Goal: Task Accomplishment & Management: Use online tool/utility

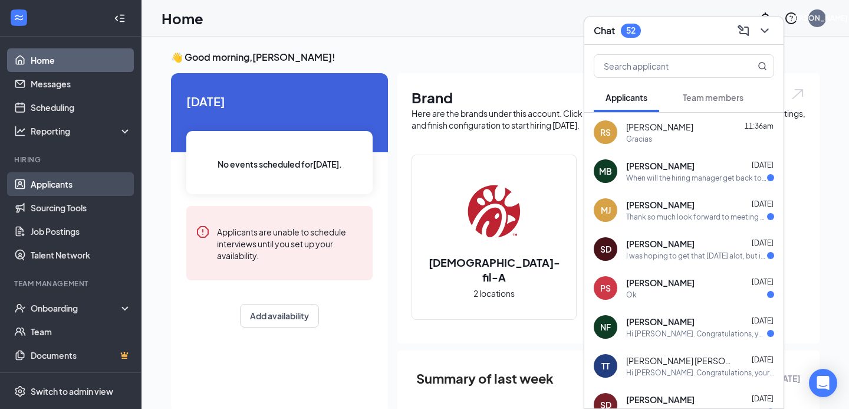
click at [55, 185] on link "Applicants" at bounding box center [81, 184] width 101 height 24
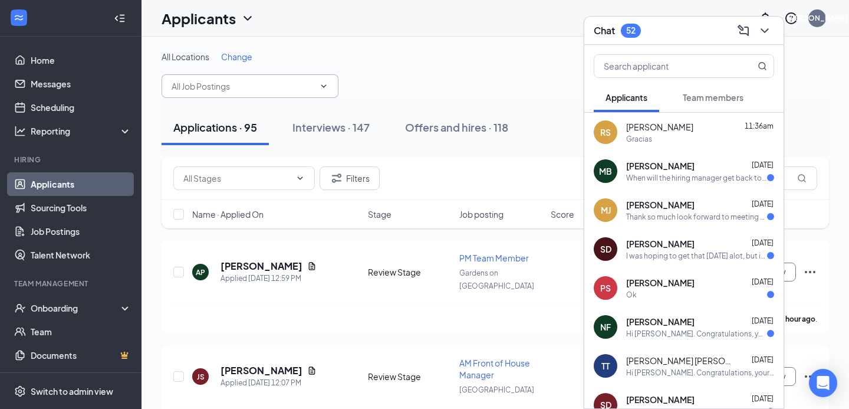
click at [321, 87] on icon "ChevronDown" at bounding box center [323, 85] width 9 height 9
click at [269, 82] on input "text" at bounding box center [243, 86] width 143 height 13
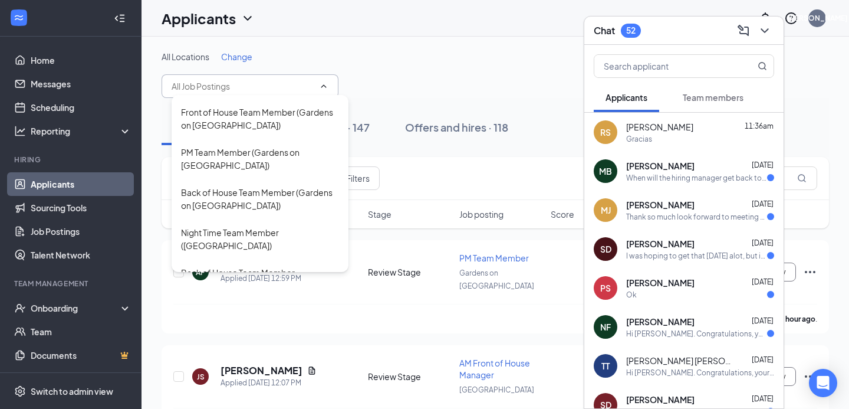
scroll to position [200, 0]
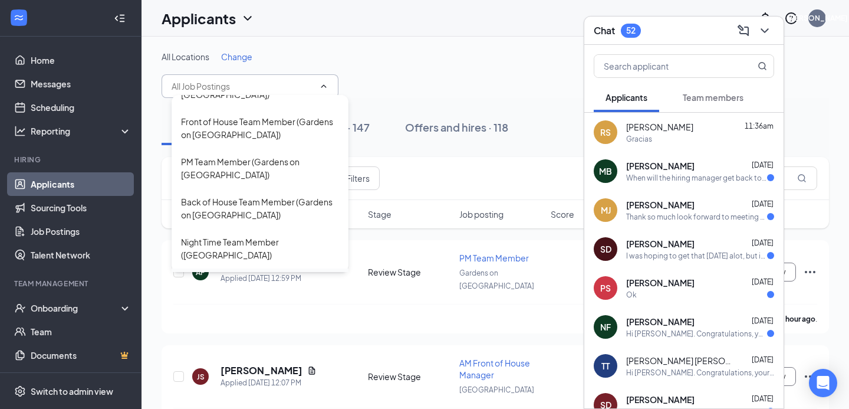
click at [241, 275] on div "Back of House Team Member ([GEOGRAPHIC_DATA])" at bounding box center [260, 288] width 158 height 26
type input "Back of House Team Member ([GEOGRAPHIC_DATA])"
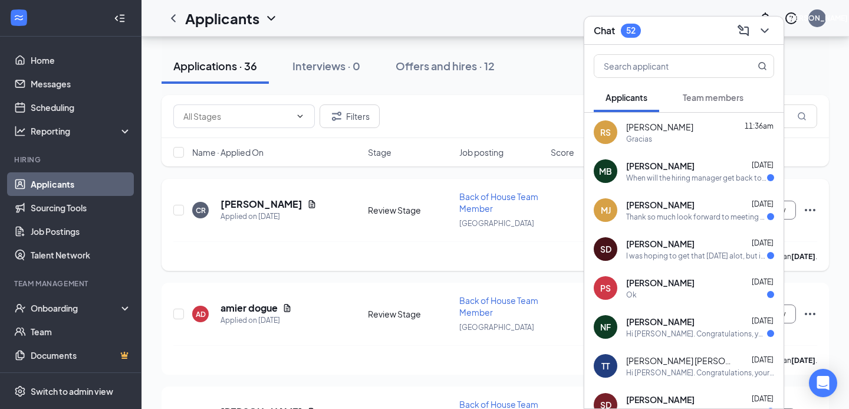
scroll to position [97, 0]
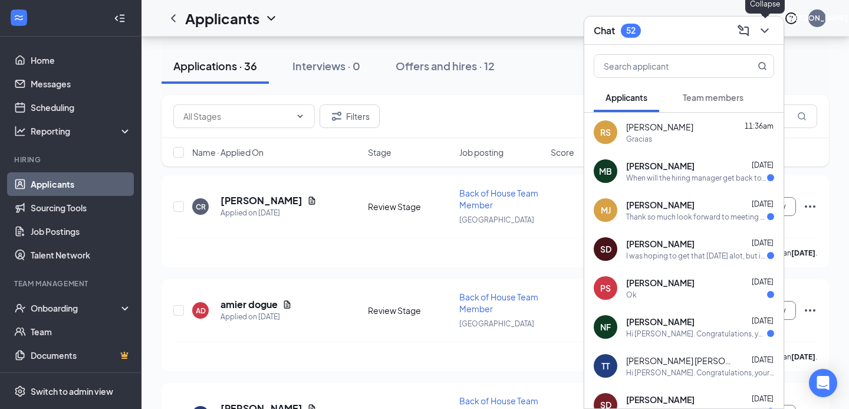
click at [766, 27] on icon "ChevronDown" at bounding box center [765, 31] width 14 height 14
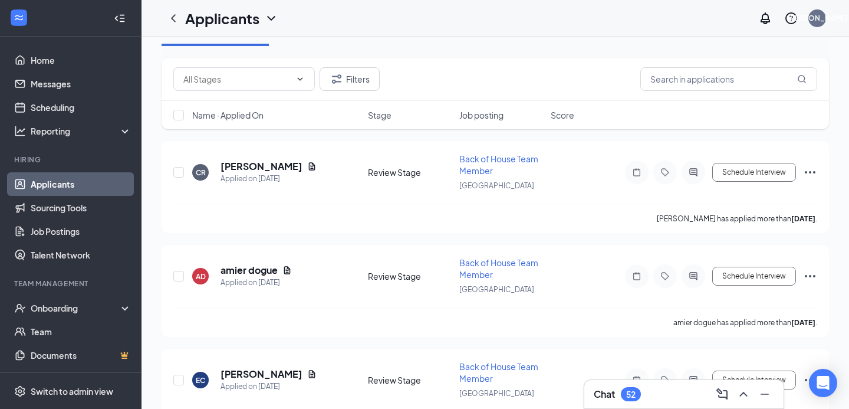
scroll to position [0, 0]
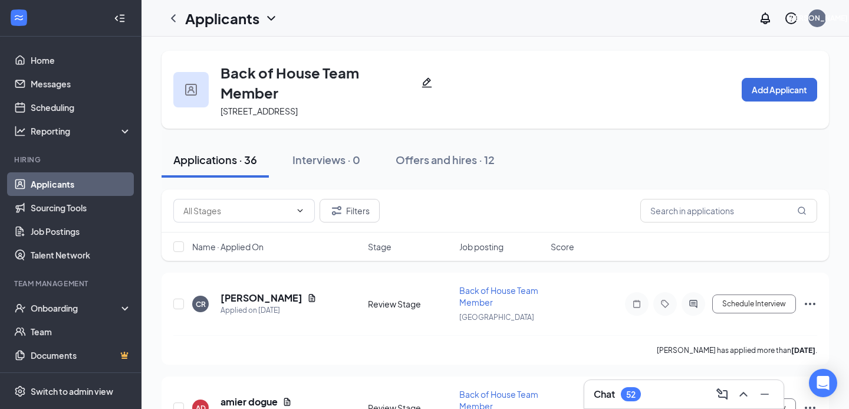
click at [40, 186] on link "Applicants" at bounding box center [81, 184] width 101 height 24
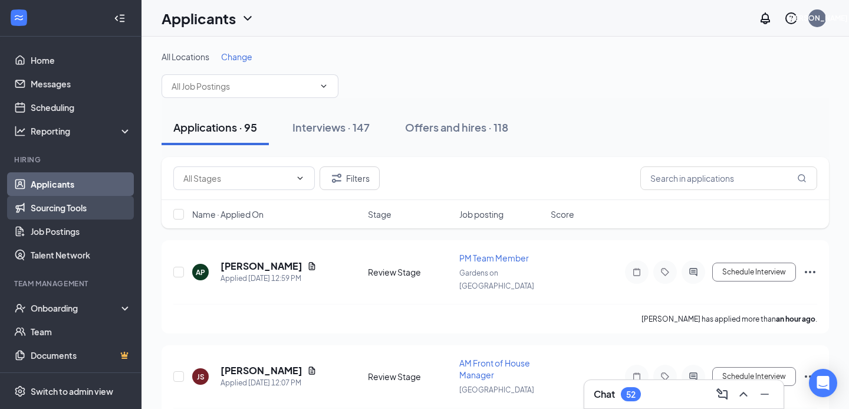
click at [43, 206] on link "Sourcing Tools" at bounding box center [81, 208] width 101 height 24
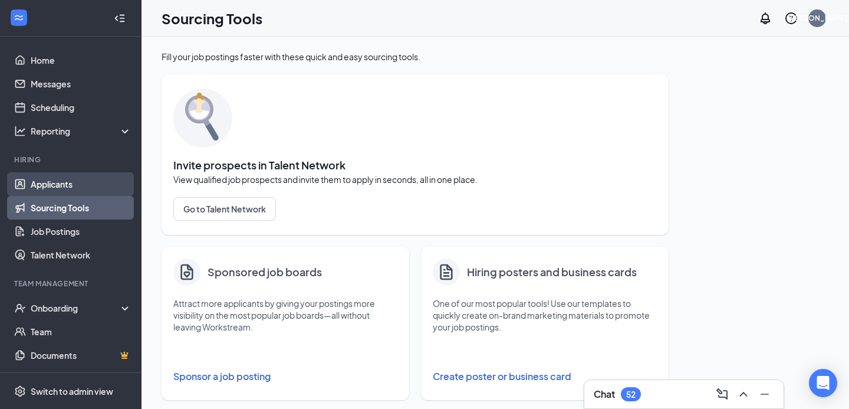
click at [65, 182] on link "Applicants" at bounding box center [81, 184] width 101 height 24
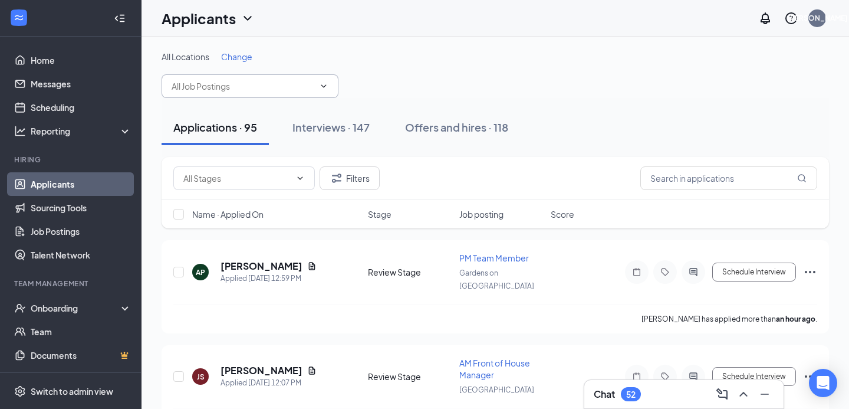
click at [312, 93] on span at bounding box center [250, 86] width 177 height 24
click at [323, 84] on icon "ChevronDown" at bounding box center [323, 85] width 9 height 9
click at [274, 88] on input "text" at bounding box center [243, 86] width 143 height 13
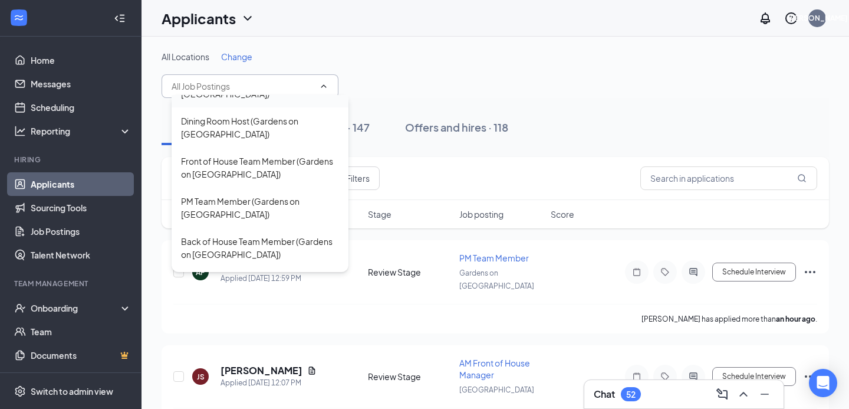
scroll to position [167, 0]
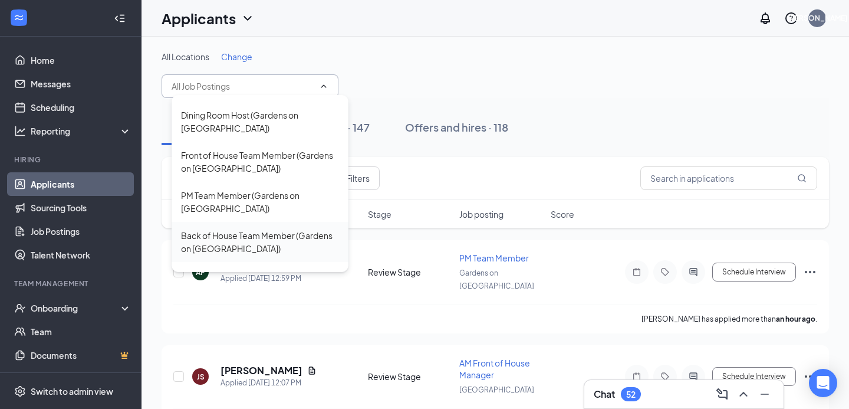
click at [259, 229] on div "Back of House Team Member (Gardens on [GEOGRAPHIC_DATA])" at bounding box center [260, 242] width 158 height 26
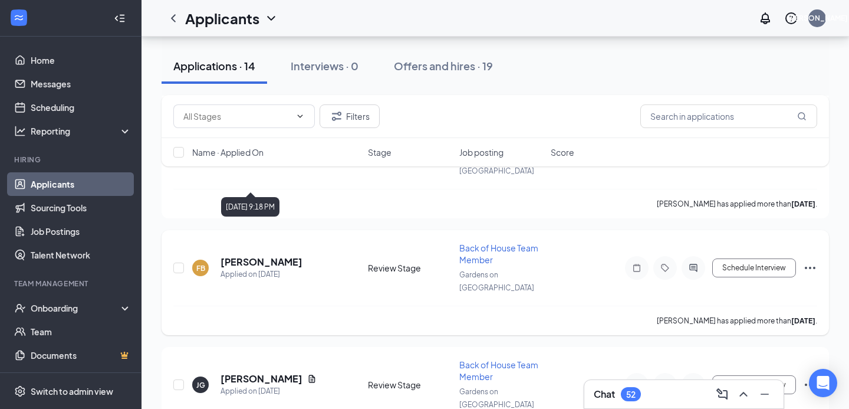
scroll to position [745, 0]
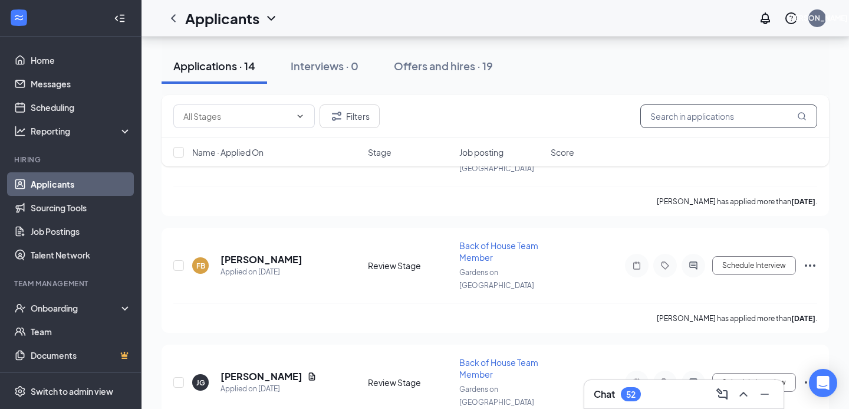
click at [691, 125] on input "text" at bounding box center [728, 116] width 177 height 24
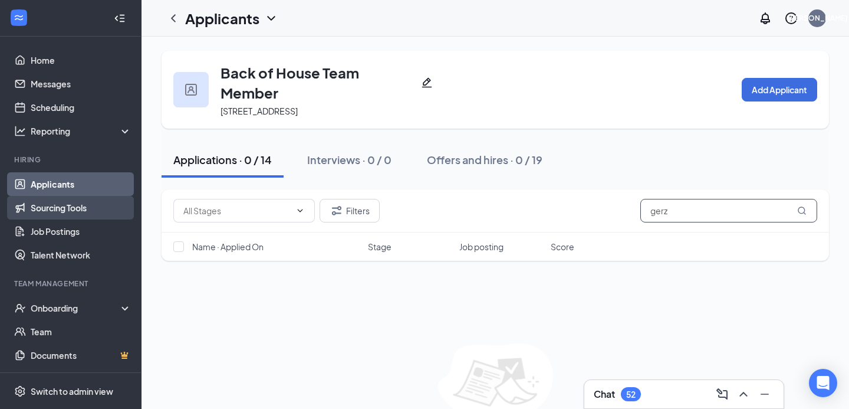
type input "gerz"
click at [47, 209] on link "Sourcing Tools" at bounding box center [81, 208] width 101 height 24
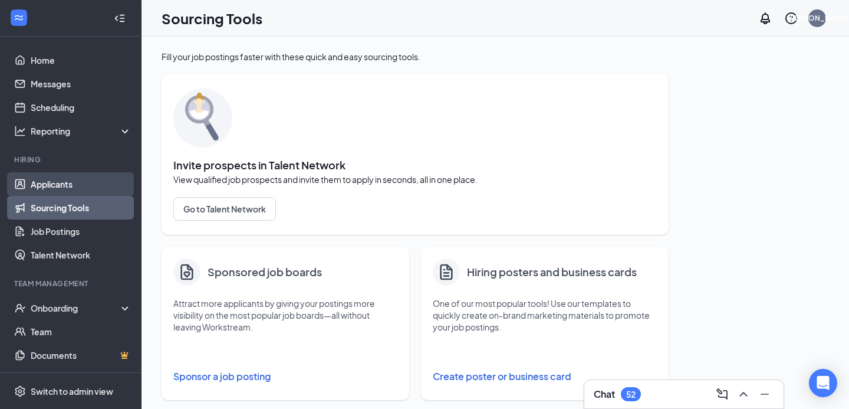
click at [60, 183] on link "Applicants" at bounding box center [81, 184] width 101 height 24
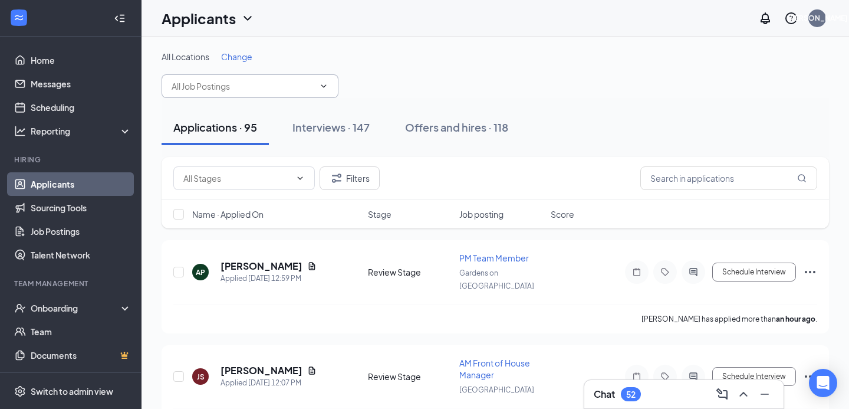
click at [320, 82] on icon "ChevronDown" at bounding box center [323, 85] width 9 height 9
click at [325, 94] on span at bounding box center [250, 86] width 177 height 24
click at [283, 89] on input "text" at bounding box center [243, 86] width 143 height 13
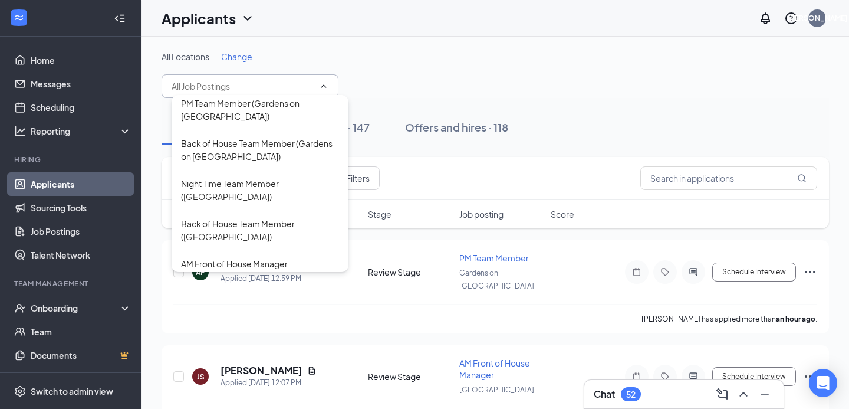
scroll to position [268, 0]
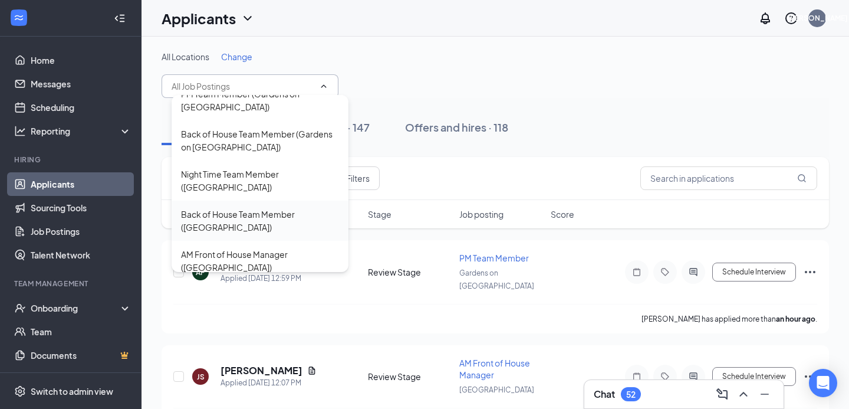
click at [259, 208] on div "Back of House Team Member ([GEOGRAPHIC_DATA])" at bounding box center [260, 221] width 158 height 26
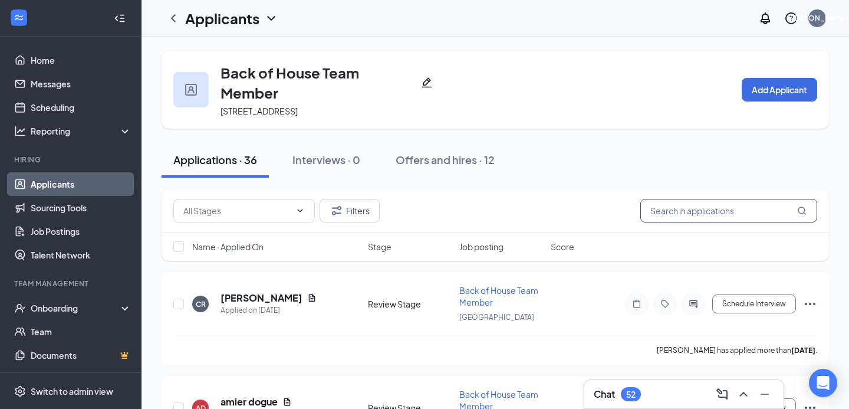
click at [674, 203] on input "text" at bounding box center [728, 211] width 177 height 24
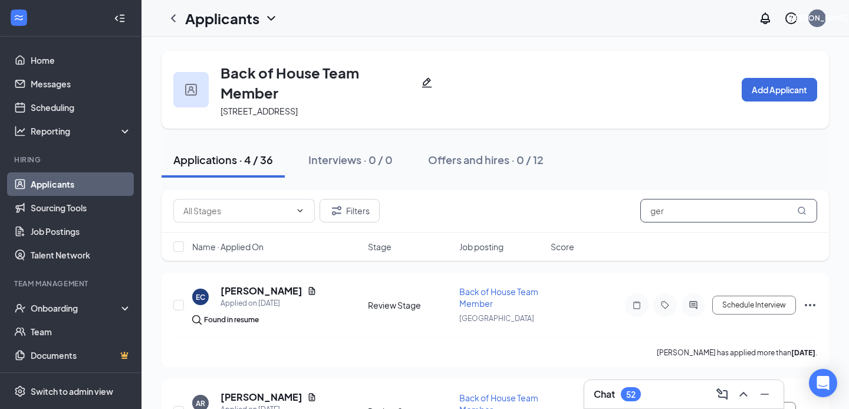
type input "ger"
click at [619, 390] on div "Chat 52" at bounding box center [617, 394] width 47 height 14
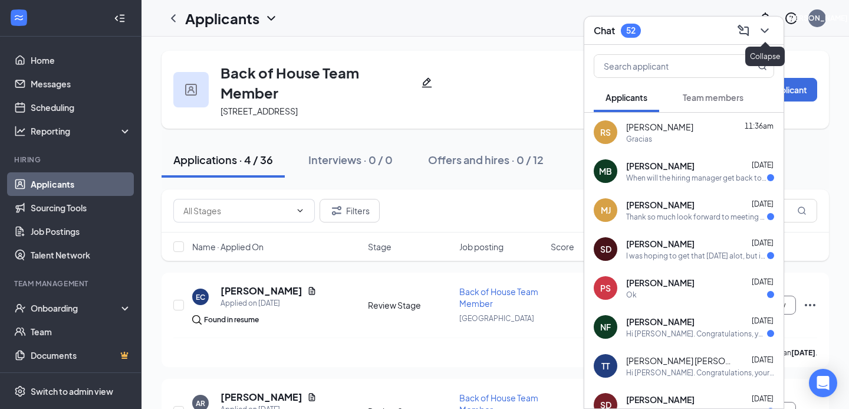
click at [765, 24] on icon "ChevronDown" at bounding box center [765, 31] width 14 height 14
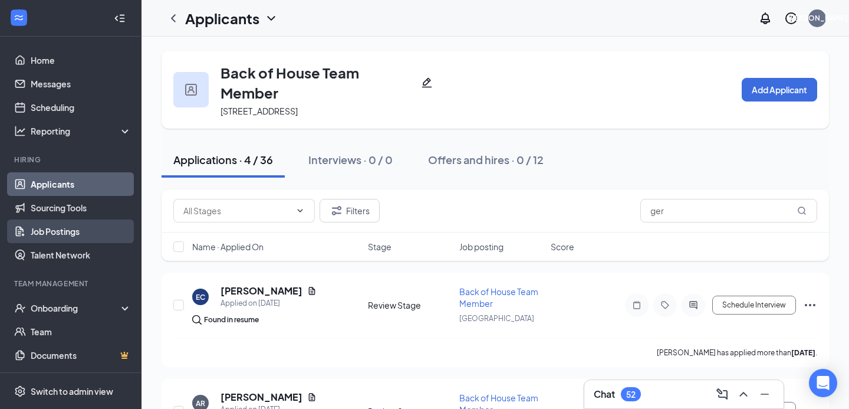
click at [73, 230] on link "Job Postings" at bounding box center [81, 231] width 101 height 24
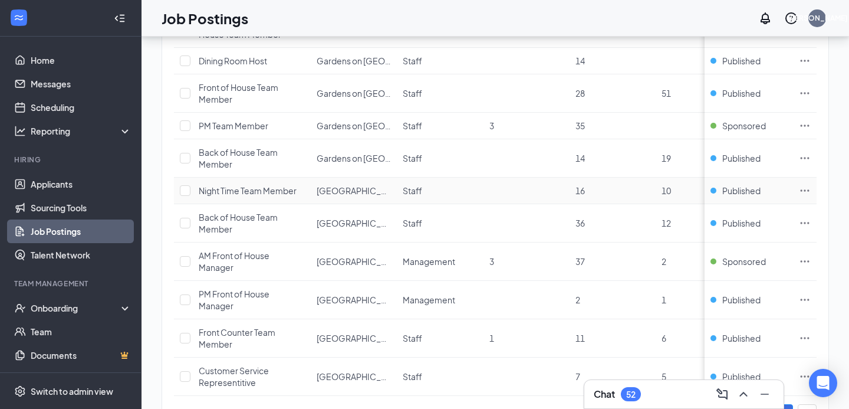
scroll to position [285, 0]
click at [806, 220] on icon "Ellipses" at bounding box center [805, 221] width 12 height 12
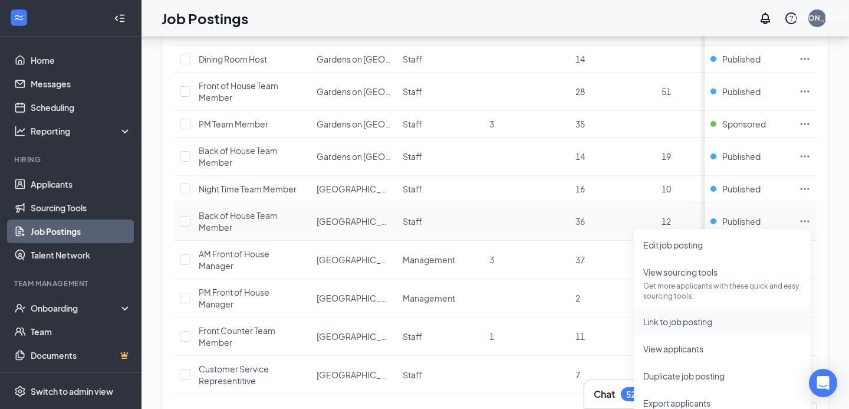
click at [673, 318] on span "Link to job posting" at bounding box center [677, 321] width 69 height 11
